Goal: Task Accomplishment & Management: Manage account settings

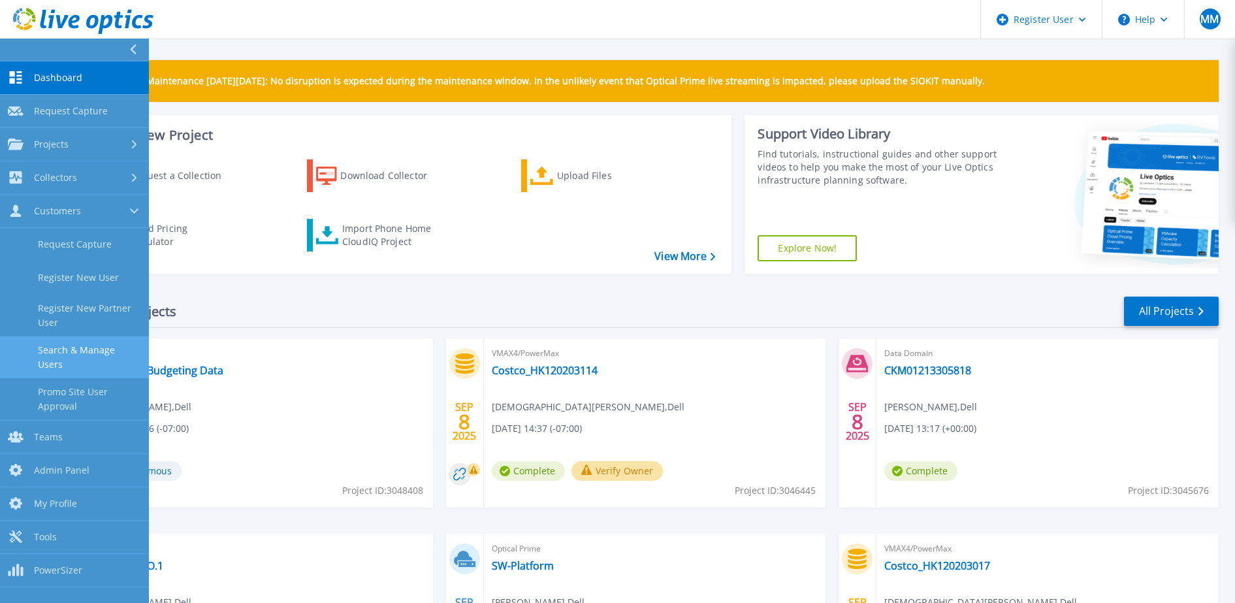
click at [111, 349] on link "Search & Manage Users" at bounding box center [74, 357] width 149 height 42
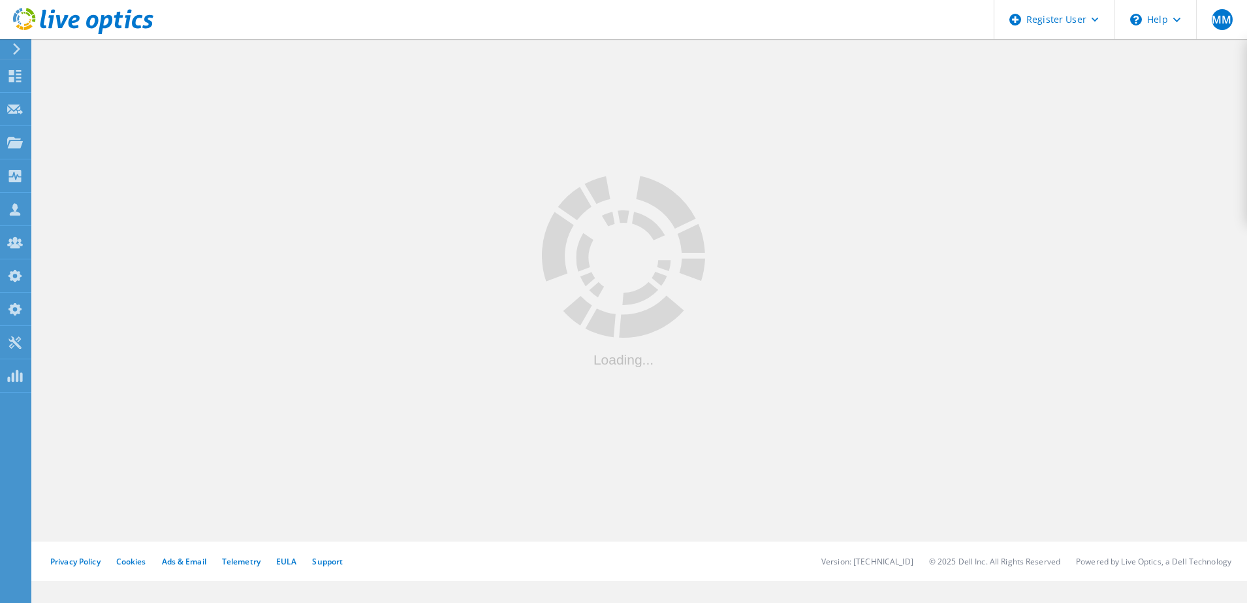
click at [225, 71] on div at bounding box center [640, 289] width 1215 height 505
click at [240, 72] on div at bounding box center [640, 289] width 1215 height 505
click at [264, 65] on div at bounding box center [640, 289] width 1215 height 505
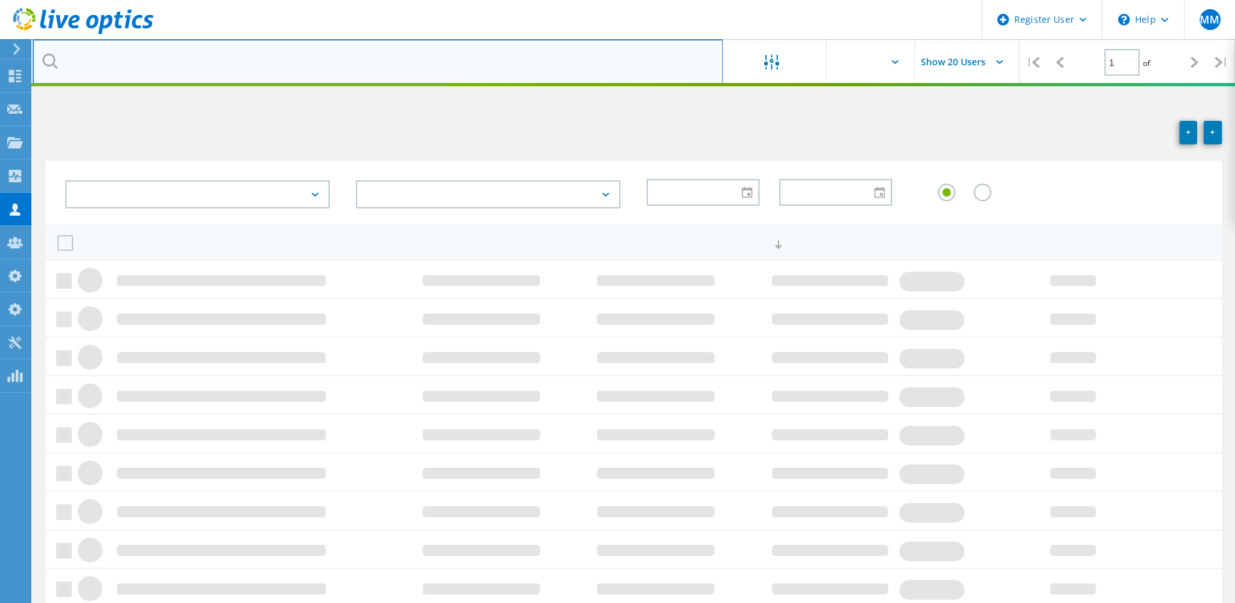
click at [265, 69] on input "text" at bounding box center [378, 62] width 690 height 46
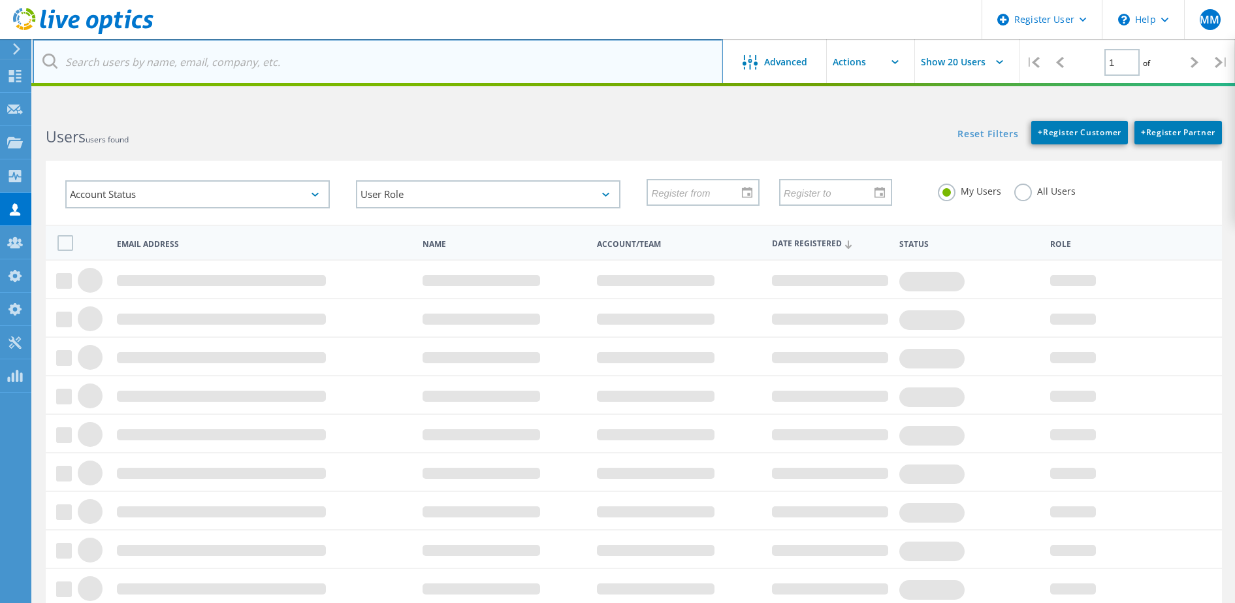
click at [265, 69] on input "text" at bounding box center [378, 62] width 690 height 46
paste input "@danamon.co.id"
type input "@danamon.co.id"
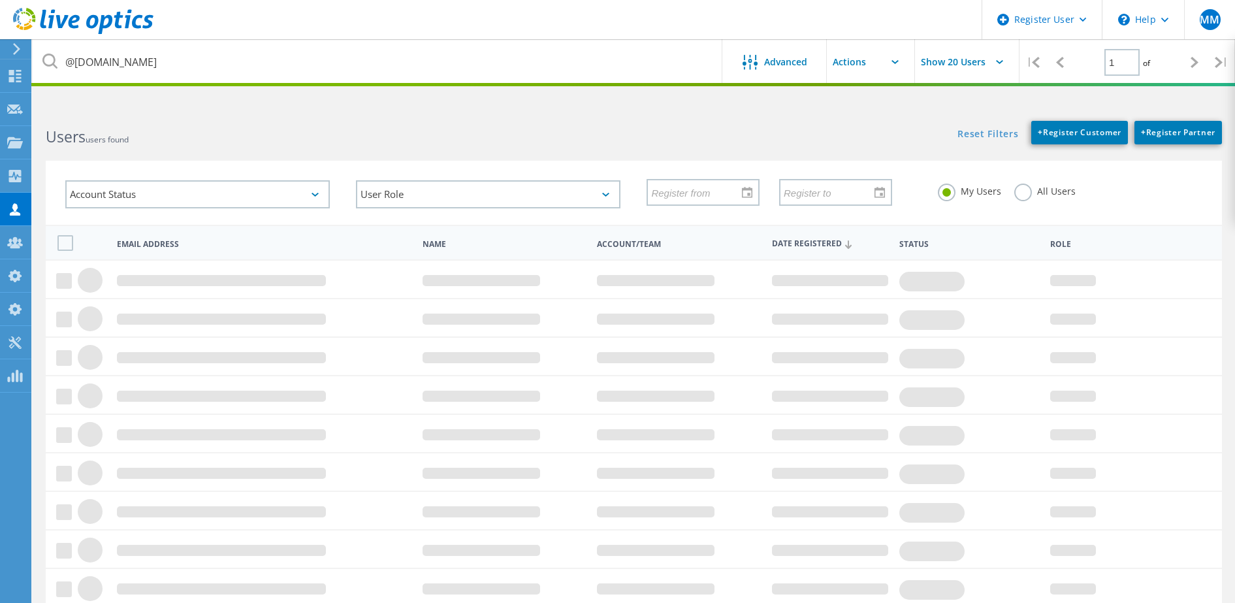
click at [1022, 196] on label "All Users" at bounding box center [1044, 190] width 61 height 12
click at [0, 0] on input "All Users" at bounding box center [0, 0] width 0 height 0
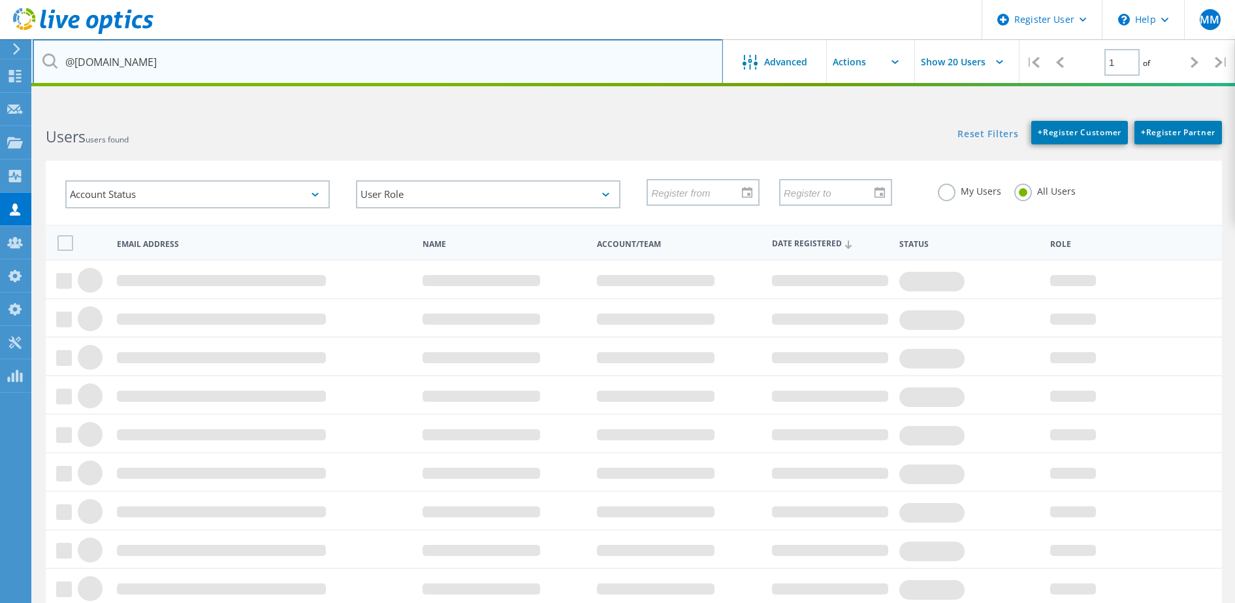
click at [228, 63] on input "@danamon.co.id" at bounding box center [378, 62] width 690 height 46
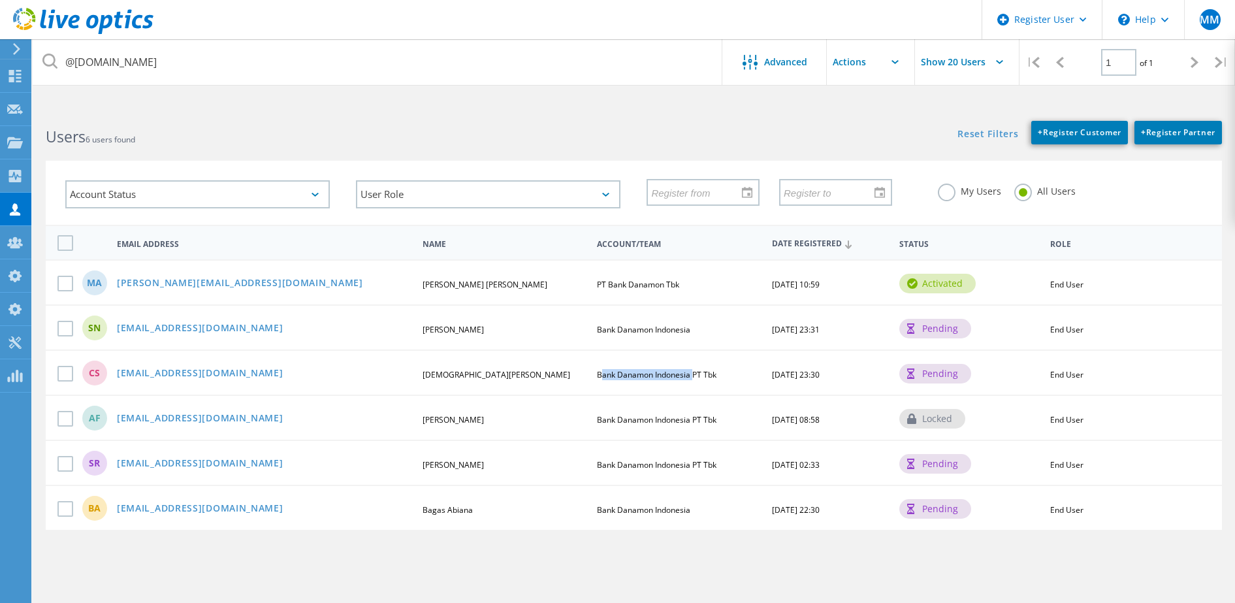
drag, startPoint x: 594, startPoint y: 374, endPoint x: 694, endPoint y: 400, distance: 102.6
click at [692, 377] on div "Bank Danamon Indonesia PT Tbk" at bounding box center [678, 375] width 176 height 8
copy span "Bank Danamon Indonesia"
